Goal: Task Accomplishment & Management: Use online tool/utility

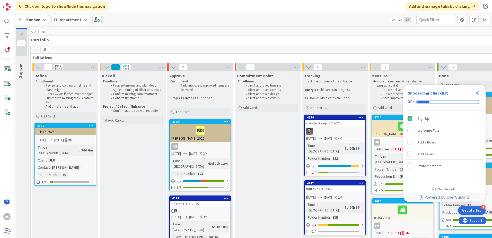
click at [77, 129] on div "ULP IDI 2025" at bounding box center [65, 131] width 61 height 7
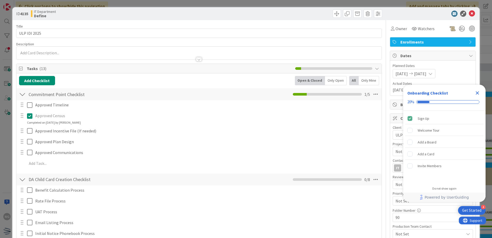
click at [477, 90] on icon "Close Checklist" at bounding box center [477, 93] width 6 height 6
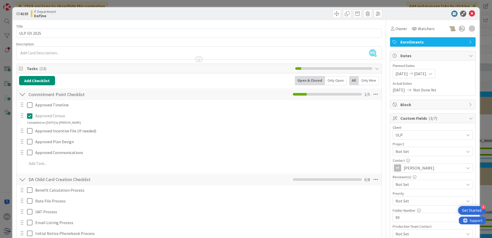
click at [57, 52] on div "NG Nikita Gautam just joined" at bounding box center [198, 53] width 365 height 13
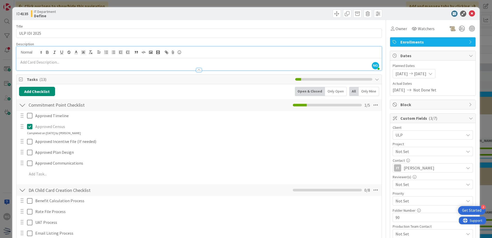
click at [65, 78] on span "Tasks ( 13 )" at bounding box center [160, 79] width 266 height 6
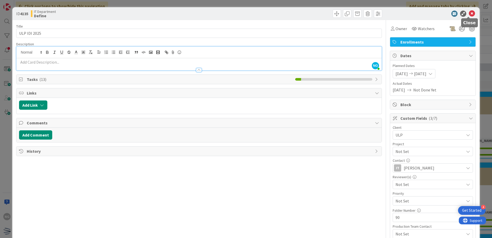
click at [471, 15] on icon at bounding box center [472, 14] width 6 height 6
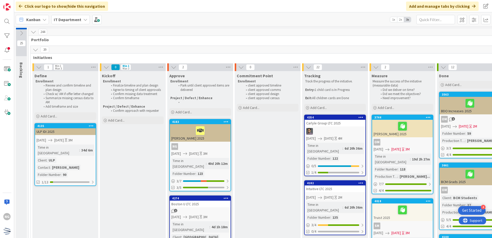
click at [58, 146] on div "Time in [GEOGRAPHIC_DATA]" at bounding box center [58, 149] width 43 height 11
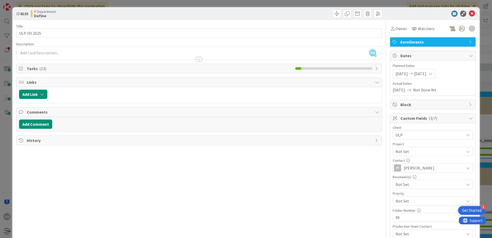
click at [59, 71] on span "Tasks ( 13 )" at bounding box center [160, 68] width 266 height 6
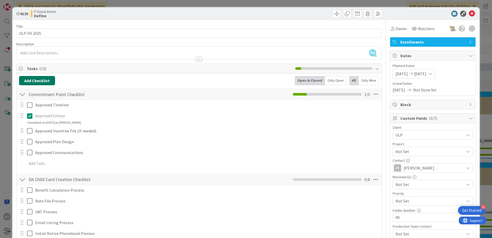
click at [41, 83] on button "Add Checklist" at bounding box center [37, 80] width 36 height 9
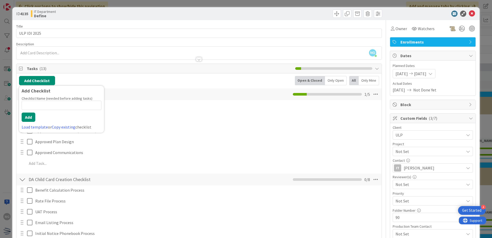
click at [86, 104] on input at bounding box center [62, 105] width 80 height 9
click at [44, 66] on span "( 13 )" at bounding box center [42, 68] width 7 height 5
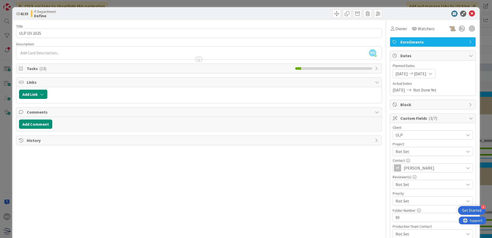
click at [44, 66] on span "( 13 )" at bounding box center [42, 68] width 7 height 5
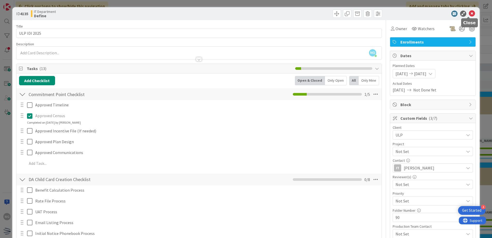
click at [470, 14] on icon at bounding box center [472, 14] width 6 height 6
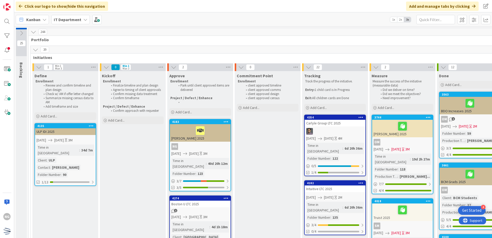
click at [35, 50] on icon at bounding box center [36, 50] width 6 height 6
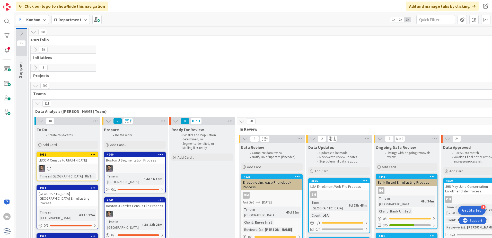
click at [36, 53] on button at bounding box center [35, 49] width 7 height 7
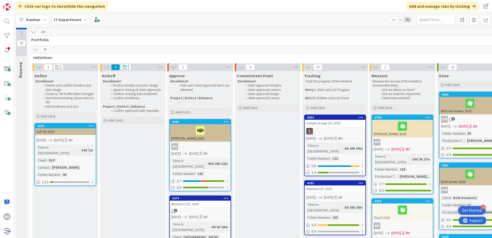
click at [71, 130] on div "ULP IDI 2025" at bounding box center [65, 131] width 61 height 7
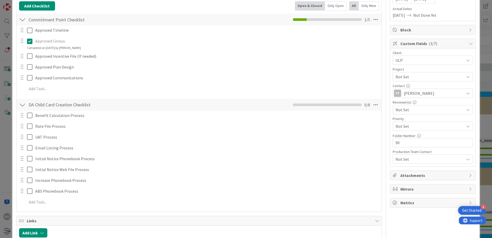
scroll to position [129, 0]
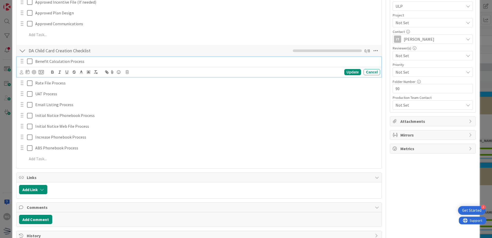
click at [31, 62] on icon at bounding box center [31, 61] width 8 height 6
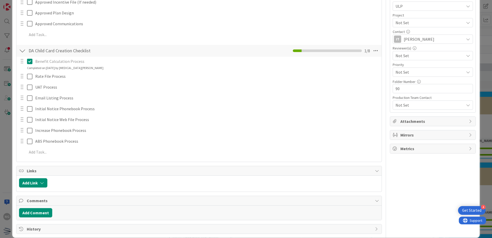
click at [31, 62] on icon at bounding box center [31, 61] width 8 height 6
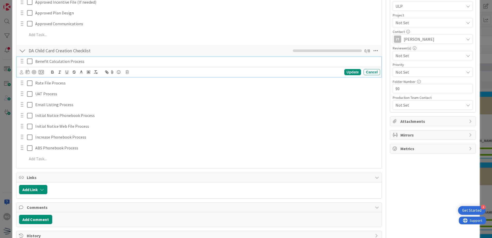
scroll to position [142, 0]
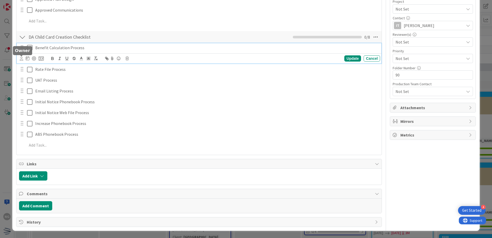
click at [22, 58] on icon at bounding box center [21, 59] width 3 height 4
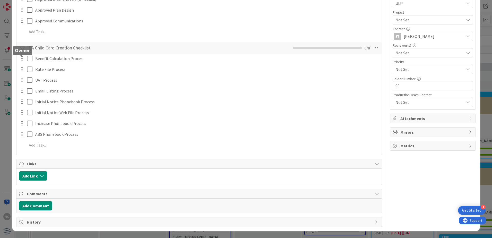
click at [0, 0] on icon at bounding box center [0, 0] width 0 height 0
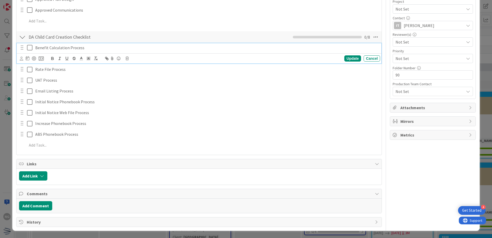
click at [31, 56] on div "Benefit Calculation Process Aatash Patel AP Anthony Peralta Carin Solis DR Davi…" at bounding box center [199, 53] width 365 height 20
click at [27, 45] on icon at bounding box center [31, 48] width 8 height 6
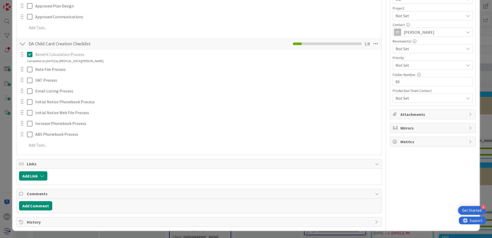
scroll to position [136, 0]
click at [31, 55] on icon at bounding box center [31, 54] width 8 height 6
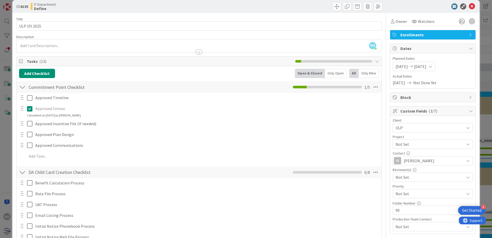
scroll to position [0, 0]
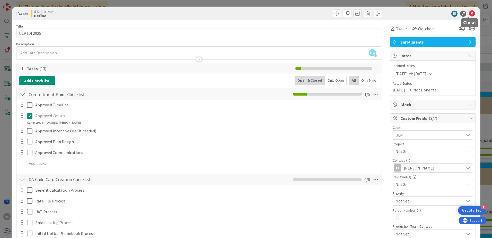
click at [469, 13] on icon at bounding box center [472, 14] width 6 height 6
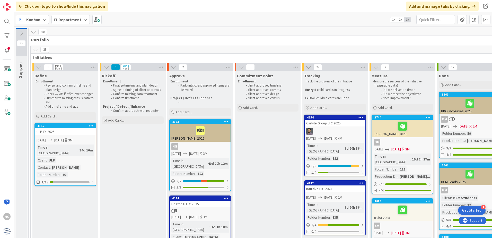
click at [188, 136] on div "[PERSON_NAME] 2025" at bounding box center [200, 133] width 61 height 18
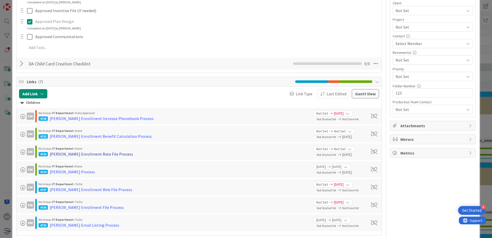
scroll to position [123, 0]
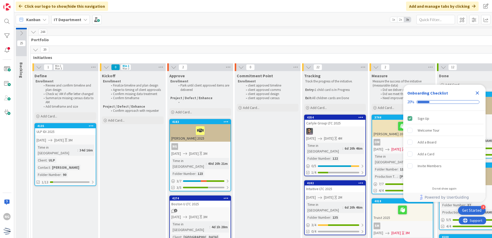
click at [84, 132] on div "ULP IDI 2025" at bounding box center [65, 131] width 61 height 7
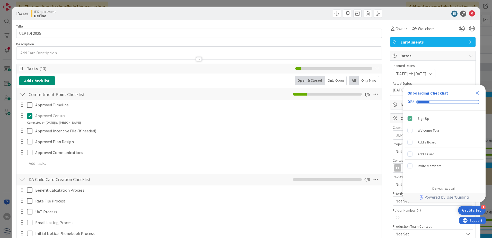
drag, startPoint x: 477, startPoint y: 92, endPoint x: 263, endPoint y: 101, distance: 214.6
click at [477, 92] on icon "Close Checklist" at bounding box center [477, 93] width 6 height 6
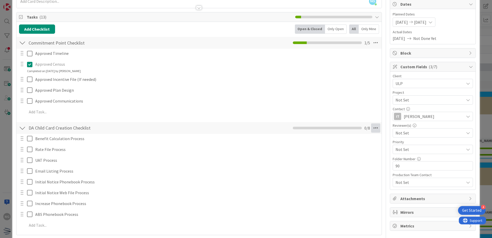
click at [372, 126] on icon at bounding box center [375, 127] width 9 height 9
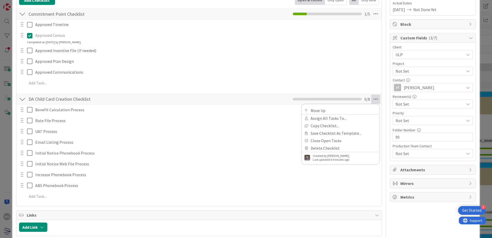
scroll to position [80, 0]
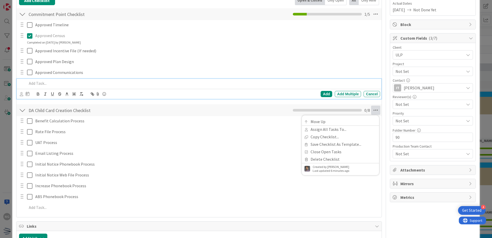
click at [45, 81] on p at bounding box center [202, 83] width 351 height 6
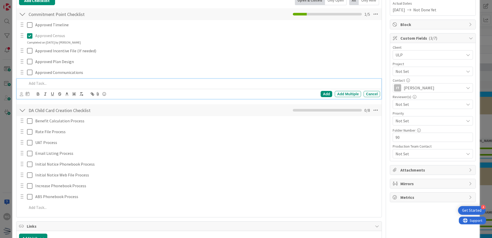
click at [45, 81] on p at bounding box center [202, 83] width 351 height 6
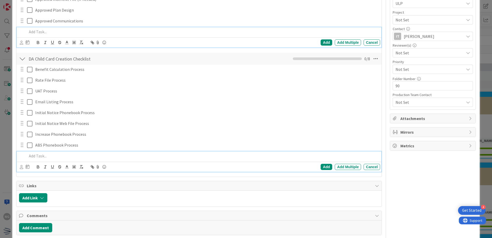
click at [40, 155] on p at bounding box center [202, 156] width 351 height 6
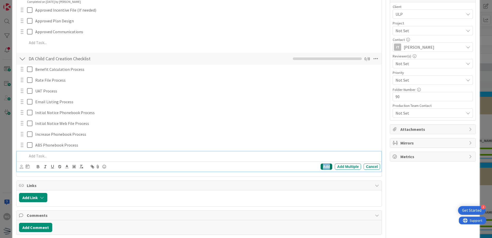
click at [322, 167] on div "Add" at bounding box center [327, 166] width 12 height 6
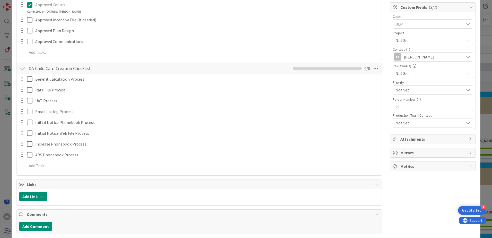
scroll to position [106, 0]
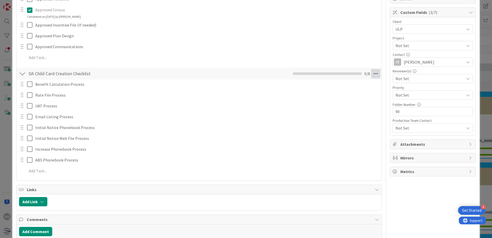
click at [371, 74] on icon at bounding box center [375, 73] width 9 height 9
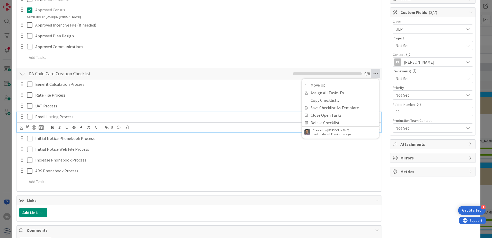
click at [244, 121] on div "Email Listing Process" at bounding box center [206, 116] width 347 height 9
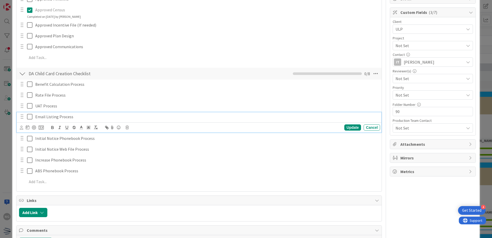
click at [236, 74] on div "DA Child Card Creation Checklist Checklist Name 32 / 64 DA Child Card Creation …" at bounding box center [198, 74] width 365 height 12
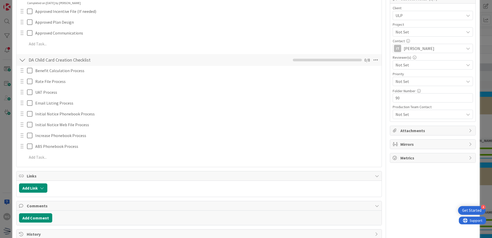
scroll to position [132, 0]
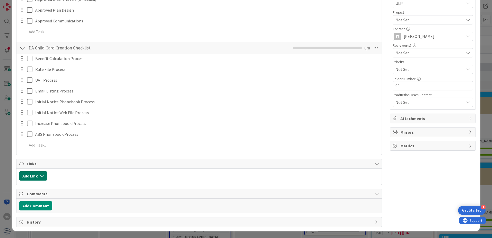
click at [30, 175] on button "Add Link" at bounding box center [33, 175] width 28 height 9
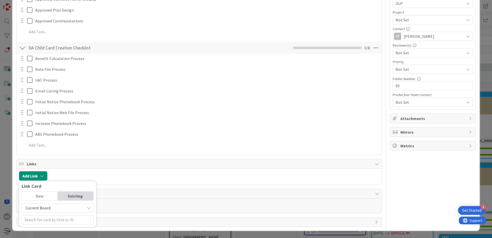
click at [66, 206] on span "Current Board" at bounding box center [53, 207] width 58 height 7
click at [136, 174] on div at bounding box center [214, 175] width 329 height 9
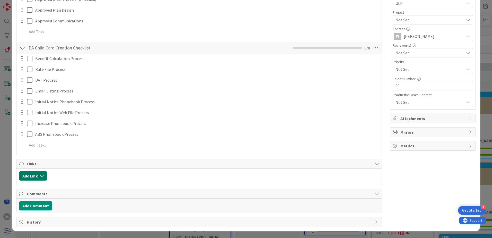
click at [39, 176] on button "Add Link" at bounding box center [33, 175] width 28 height 9
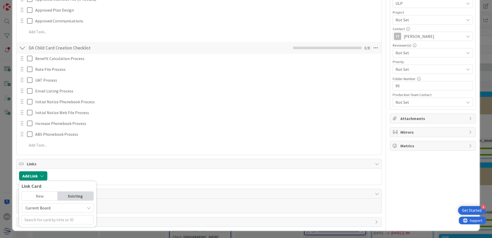
click at [38, 195] on div "New" at bounding box center [40, 195] width 36 height 9
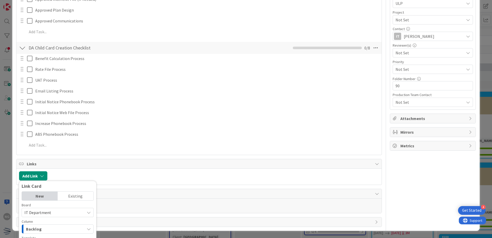
scroll to position [200, 0]
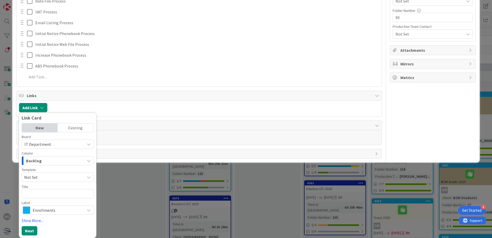
click at [85, 163] on button "Backlog" at bounding box center [58, 160] width 72 height 9
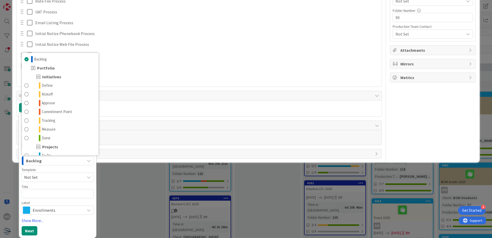
click at [85, 163] on button "Backlog" at bounding box center [58, 160] width 72 height 9
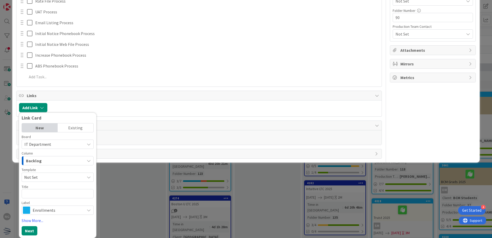
click at [84, 178] on span "Not Set" at bounding box center [58, 176] width 72 height 9
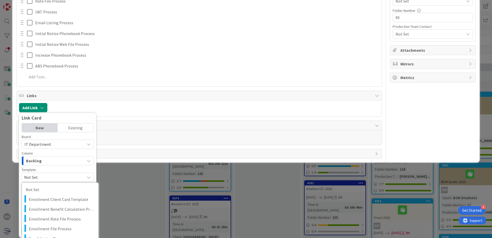
click at [84, 178] on span "Not Set" at bounding box center [58, 176] width 72 height 9
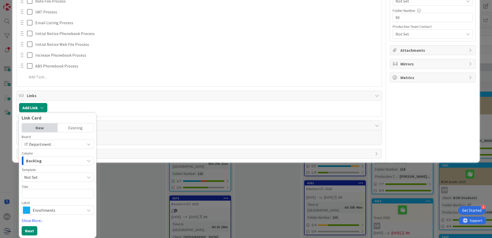
click at [89, 176] on icon at bounding box center [89, 177] width 4 height 4
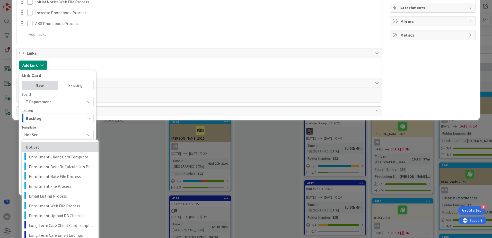
scroll to position [251, 0]
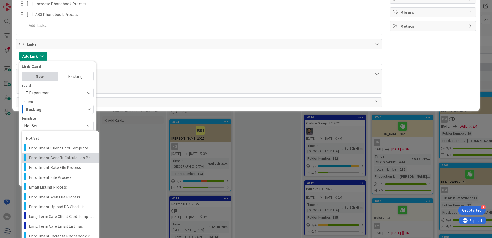
click at [62, 159] on span "Enrollment Benefit Calculation Process" at bounding box center [62, 157] width 66 height 7
type textarea "x"
type textarea "Enrollment Benefit Calculation Process"
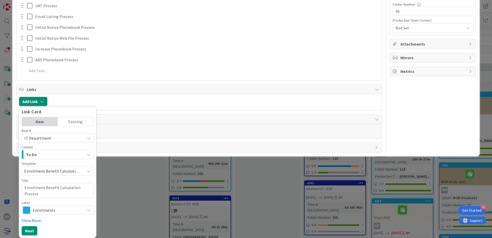
scroll to position [206, 0]
click at [24, 186] on textarea "Enrollment Benefit Calculation Process" at bounding box center [58, 190] width 72 height 15
type textarea "x"
type textarea "UEnrollment Benefit Calculation Process"
type textarea "x"
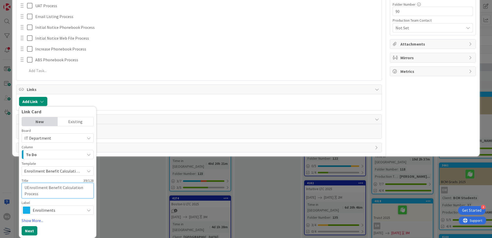
type textarea "ULEnrollment Benefit Calculation Process"
type textarea "x"
type textarea "ULPEnrollment Benefit Calculation Process"
type textarea "x"
type textarea "ULP Enrollment Benefit Calculation Process"
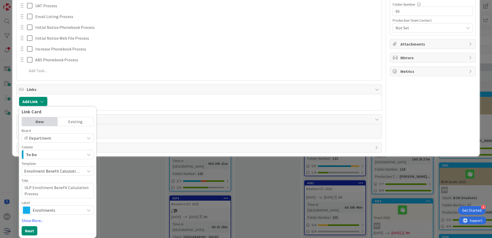
click at [64, 212] on span "Enrollments" at bounding box center [57, 209] width 49 height 7
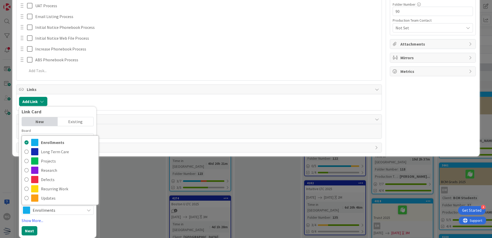
click at [71, 230] on div "Next" at bounding box center [58, 230] width 72 height 9
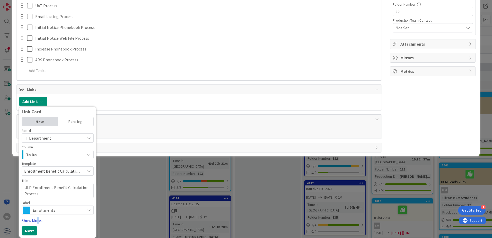
click at [38, 222] on link "Show More..." at bounding box center [58, 220] width 72 height 6
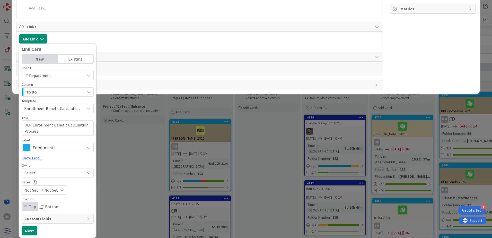
click at [69, 170] on div "Select..." at bounding box center [54, 173] width 60 height 6
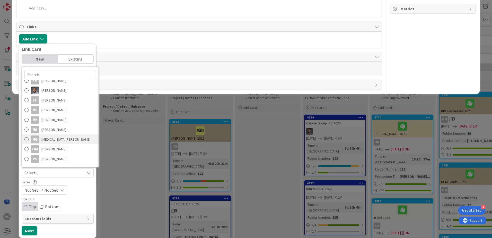
scroll to position [101, 0]
click at [26, 129] on span at bounding box center [26, 131] width 4 height 8
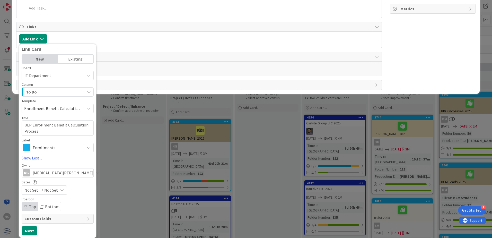
click at [60, 189] on icon at bounding box center [62, 190] width 4 height 4
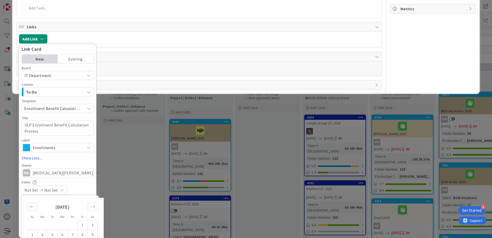
scroll to position [268, 0]
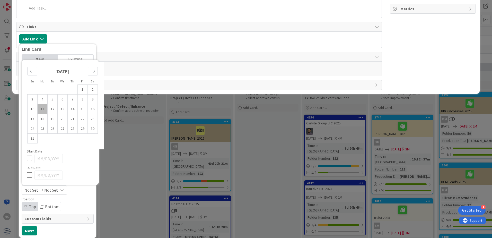
click at [122, 83] on span "History" at bounding box center [200, 85] width 346 height 6
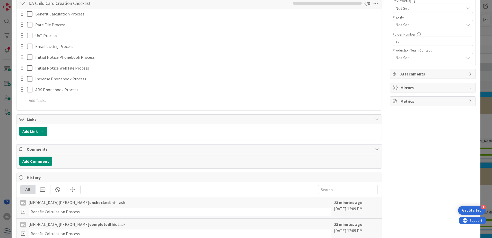
type textarea "x"
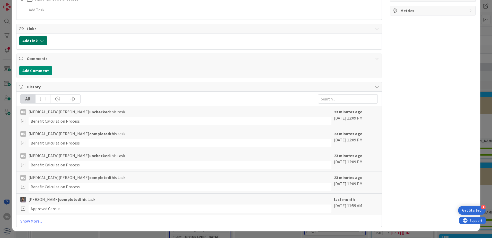
click at [26, 37] on button "Add Link" at bounding box center [33, 40] width 28 height 9
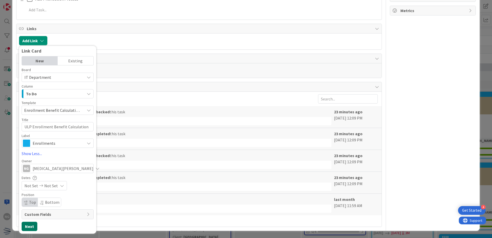
click at [30, 227] on button "Next" at bounding box center [30, 226] width 16 height 9
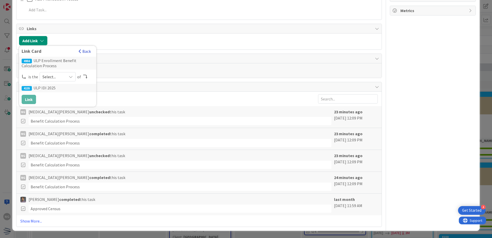
click at [84, 51] on button "Back" at bounding box center [85, 51] width 13 height 6
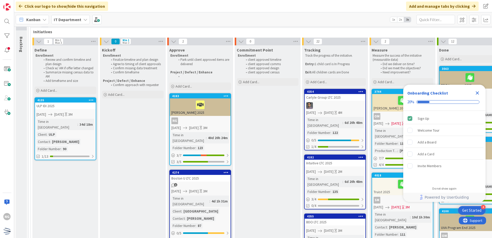
click at [475, 94] on icon "Close Checklist" at bounding box center [477, 93] width 6 height 6
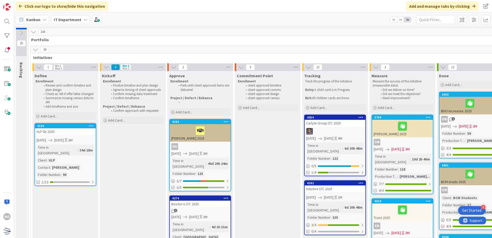
click at [195, 201] on div "Boston U LTC 2025" at bounding box center [200, 204] width 61 height 7
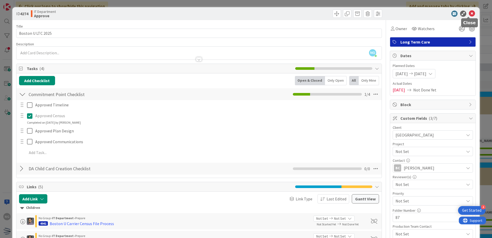
click at [469, 12] on icon at bounding box center [472, 14] width 6 height 6
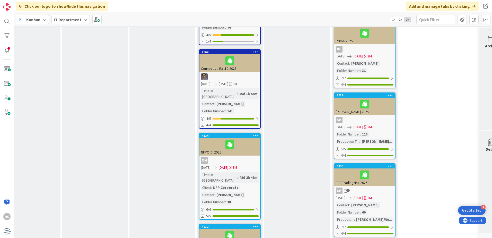
scroll to position [463, 105]
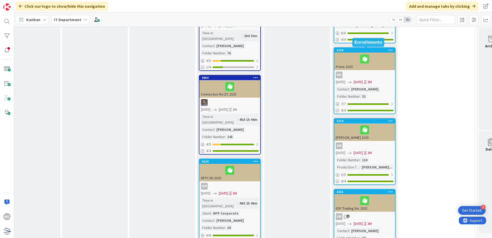
click at [351, 55] on div at bounding box center [365, 59] width 58 height 11
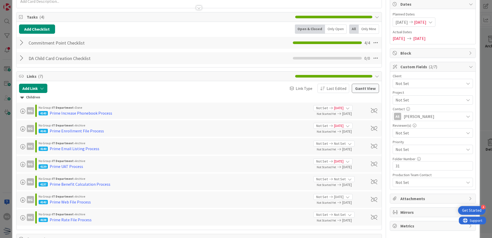
scroll to position [77, 0]
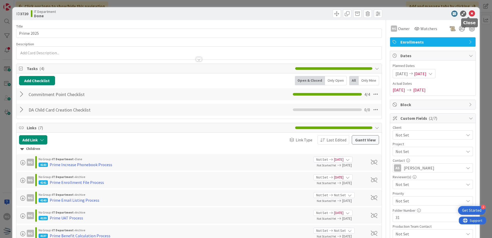
click at [469, 12] on icon at bounding box center [472, 14] width 6 height 6
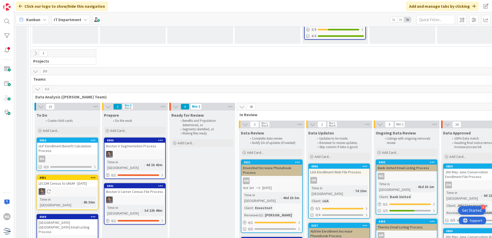
scroll to position [1750, 0]
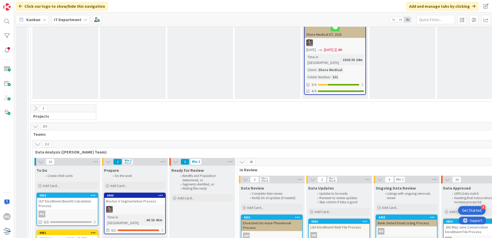
click at [66, 198] on div "ULP Enrollment Benefit Calculation Process" at bounding box center [67, 203] width 61 height 11
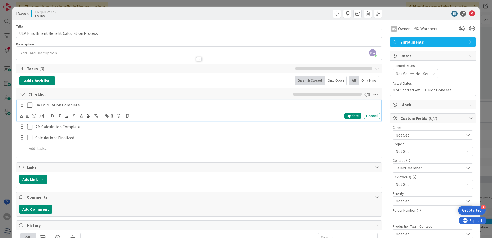
click at [29, 107] on icon at bounding box center [31, 105] width 8 height 6
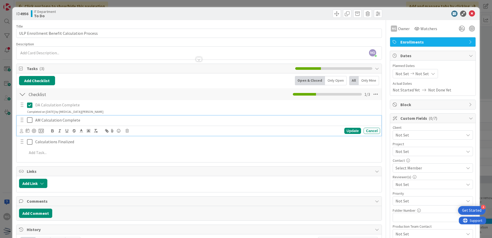
click at [29, 119] on icon at bounding box center [31, 120] width 8 height 6
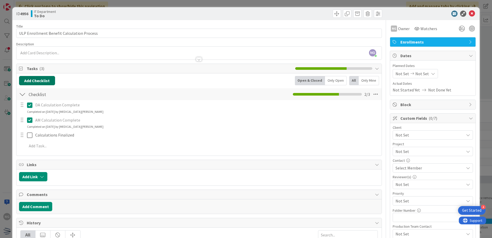
click at [47, 77] on button "Add Checklist" at bounding box center [37, 80] width 36 height 9
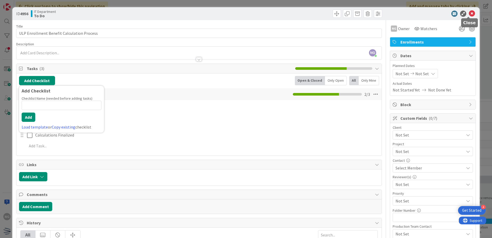
click at [469, 12] on icon at bounding box center [472, 14] width 6 height 6
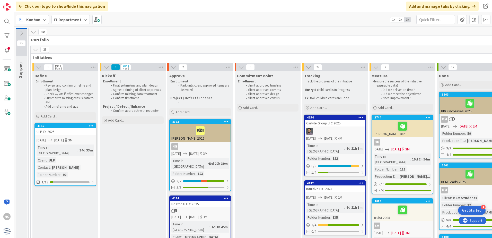
click at [73, 130] on div "ULP IDI 2025" at bounding box center [65, 131] width 61 height 7
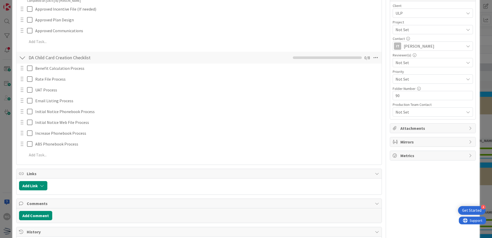
scroll to position [129, 0]
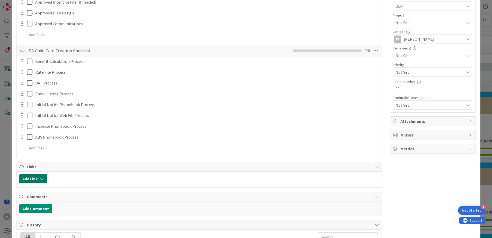
click at [36, 180] on button "Add Link" at bounding box center [33, 178] width 28 height 9
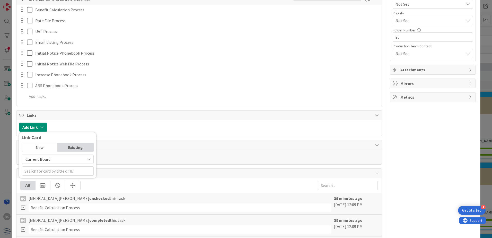
click at [69, 147] on div "Existing" at bounding box center [76, 147] width 36 height 9
click at [72, 158] on span "Current Board" at bounding box center [53, 158] width 58 height 7
click at [62, 180] on span "All Boards" at bounding box center [60, 181] width 72 height 8
click at [49, 146] on div "New" at bounding box center [40, 147] width 36 height 9
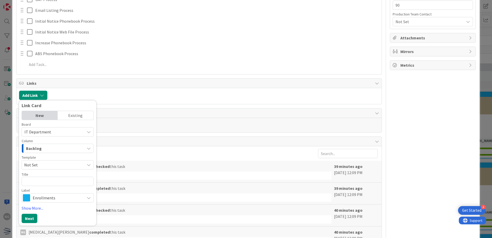
scroll to position [232, 0]
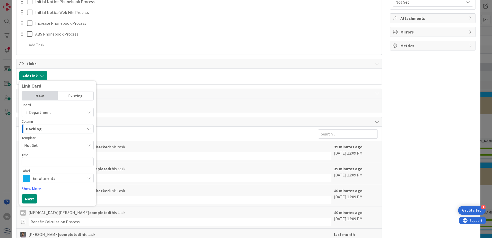
click at [71, 144] on span "Not Set" at bounding box center [52, 145] width 57 height 7
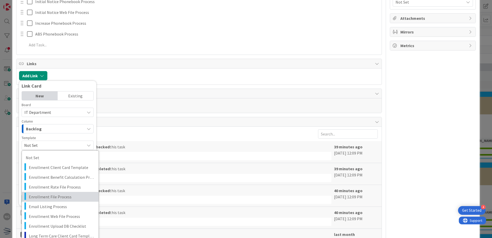
scroll to position [257, 0]
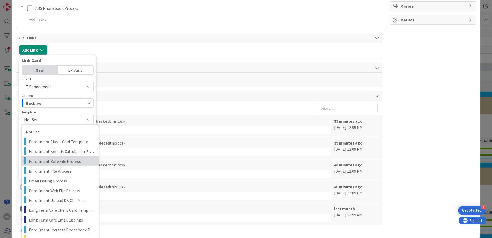
click at [77, 163] on span "Enrollment Rate File Process" at bounding box center [62, 161] width 66 height 7
type textarea "x"
type textarea "Enrollment Rate File Process"
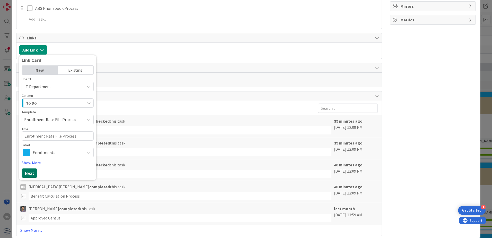
click at [31, 172] on button "Next" at bounding box center [30, 172] width 16 height 9
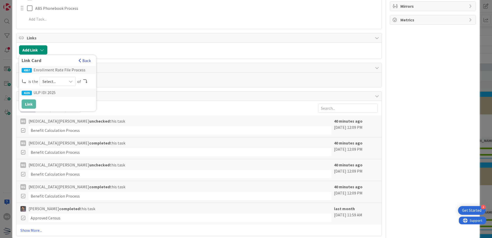
click at [83, 59] on button "Back" at bounding box center [85, 61] width 13 height 6
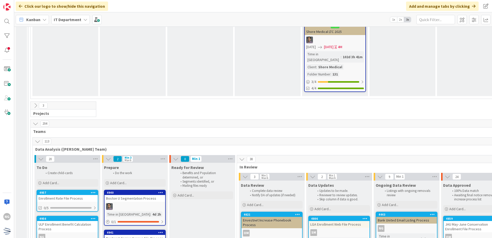
scroll to position [1750, 0]
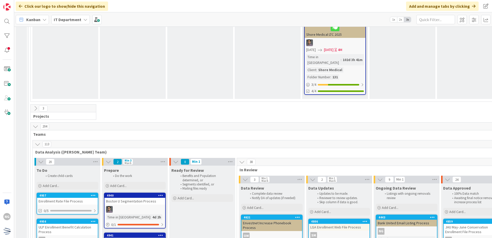
click at [82, 198] on div "Enrollment Rate File Process" at bounding box center [67, 201] width 61 height 7
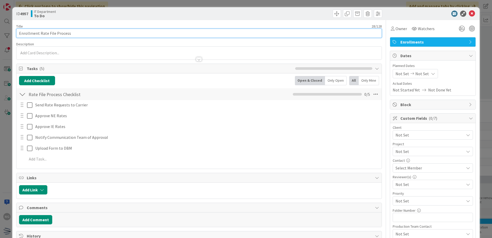
click at [19, 33] on input "Enrollment Rate File Process" at bounding box center [199, 33] width 366 height 9
type input "ULP Enrollment Rate File Process"
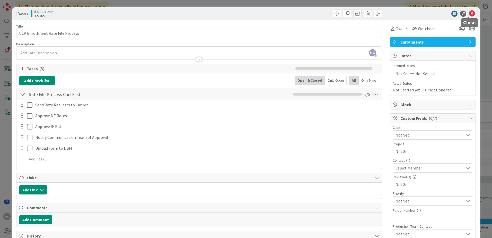
click at [470, 15] on icon at bounding box center [472, 14] width 6 height 6
